Goal: Check status: Check status

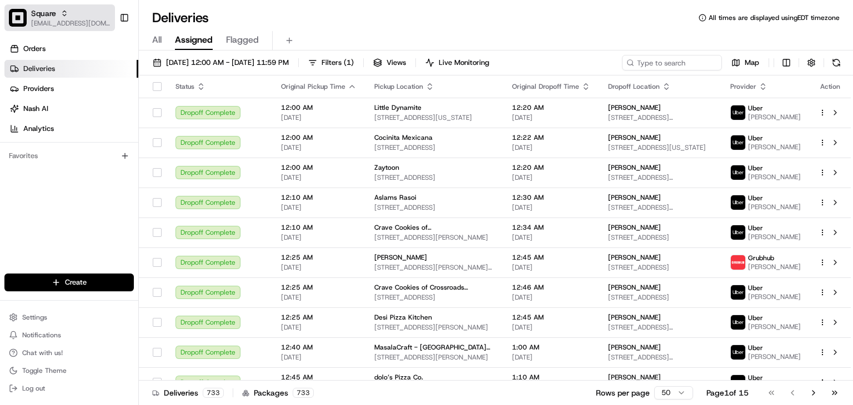
click at [91, 21] on span "[EMAIL_ADDRESS][DOMAIN_NAME]" at bounding box center [70, 23] width 79 height 9
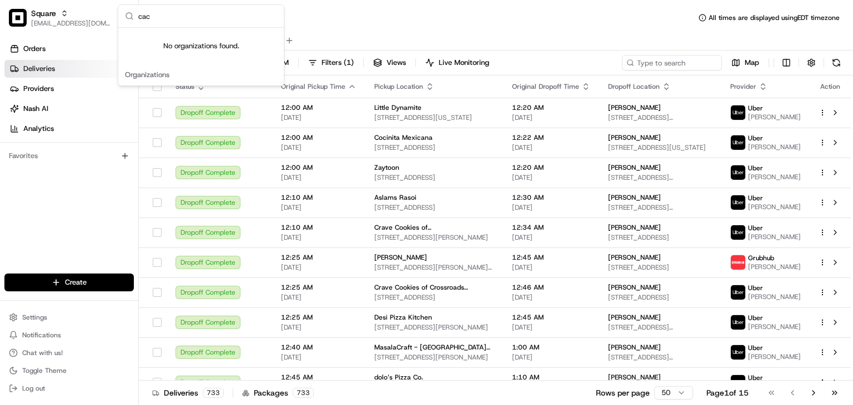
click at [160, 9] on input "cac" at bounding box center [207, 16] width 139 height 22
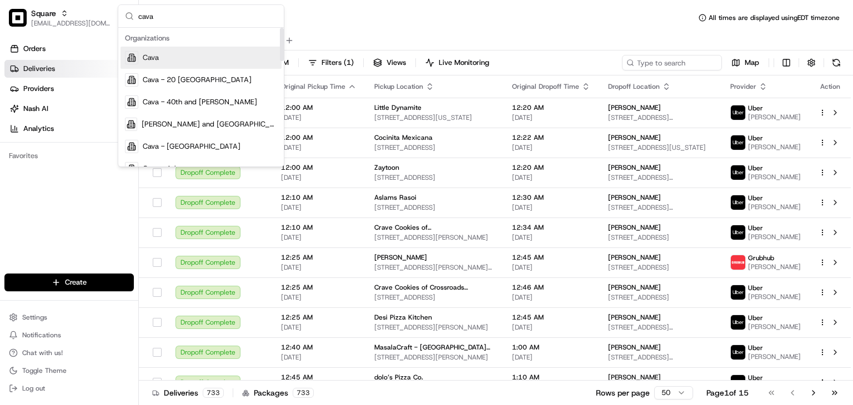
type input "cava"
click at [179, 62] on div "Cava" at bounding box center [200, 58] width 161 height 22
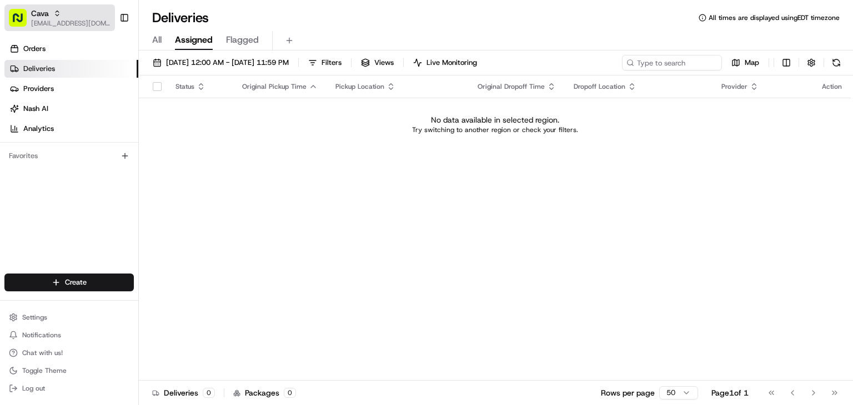
click at [96, 24] on span "[EMAIL_ADDRESS][DOMAIN_NAME]" at bounding box center [70, 23] width 79 height 9
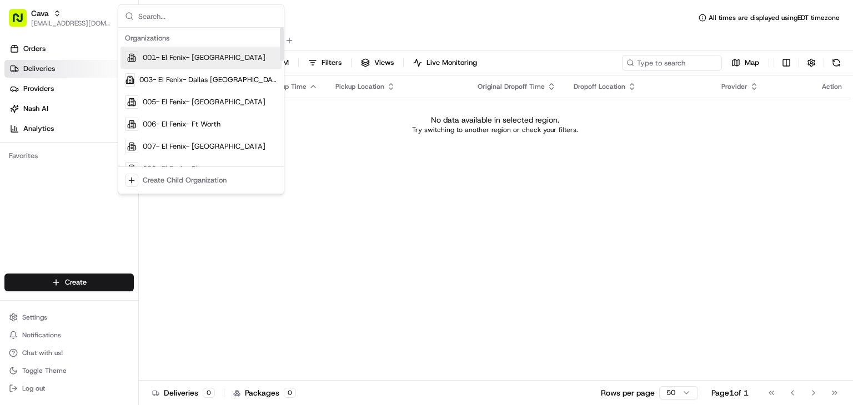
click at [391, 16] on div "Deliveries All times are displayed using EDT timezone" at bounding box center [496, 18] width 714 height 18
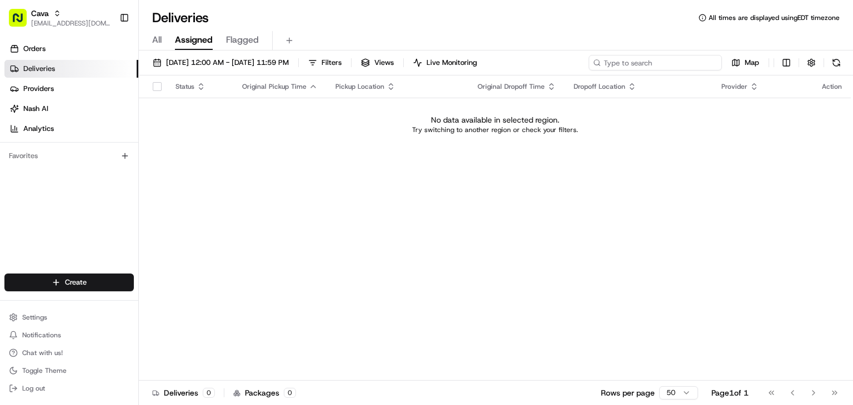
click at [660, 57] on input at bounding box center [655, 63] width 133 height 16
paste input "​Georgetown University Government Department"
drag, startPoint x: 630, startPoint y: 64, endPoint x: 529, endPoint y: 64, distance: 101.6
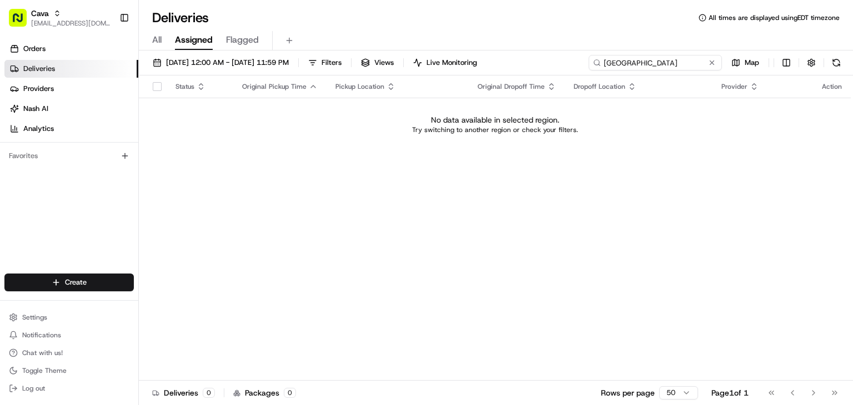
click at [529, 64] on div "[DATE] 12:00 AM - [DATE] 11:59 PM Filters Views Live Monitoring ​[GEOGRAPHIC_DA…" at bounding box center [496, 65] width 714 height 21
paste input "[PERSON_NAME]"
type input "[PERSON_NAME]"
click at [155, 33] on button "All" at bounding box center [156, 40] width 9 height 19
click at [190, 61] on span "[DATE] 12:00 AM - [DATE] 11:59 PM" at bounding box center [227, 63] width 123 height 10
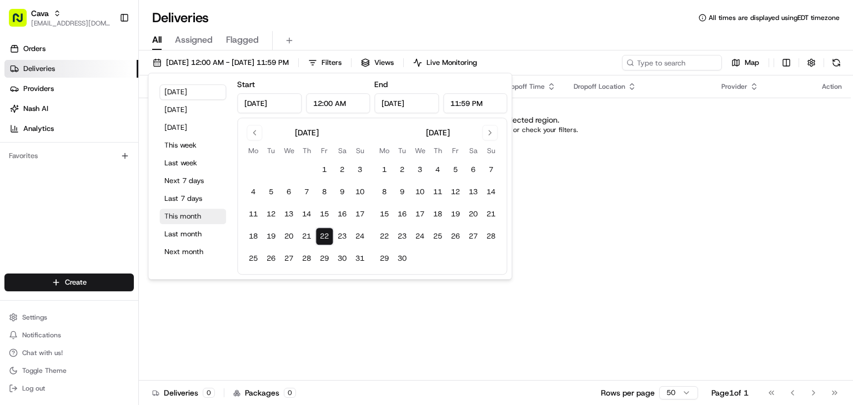
click at [166, 219] on button "This month" at bounding box center [192, 217] width 67 height 16
type input "[DATE]"
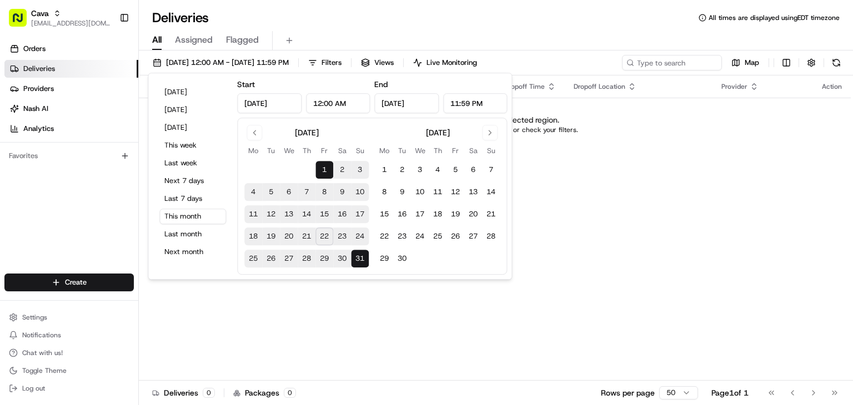
click at [528, 6] on div "Deliveries All times are displayed using EDT timezone All Assigned Flagged [DAT…" at bounding box center [496, 202] width 714 height 405
